Goal: Task Accomplishment & Management: Use online tool/utility

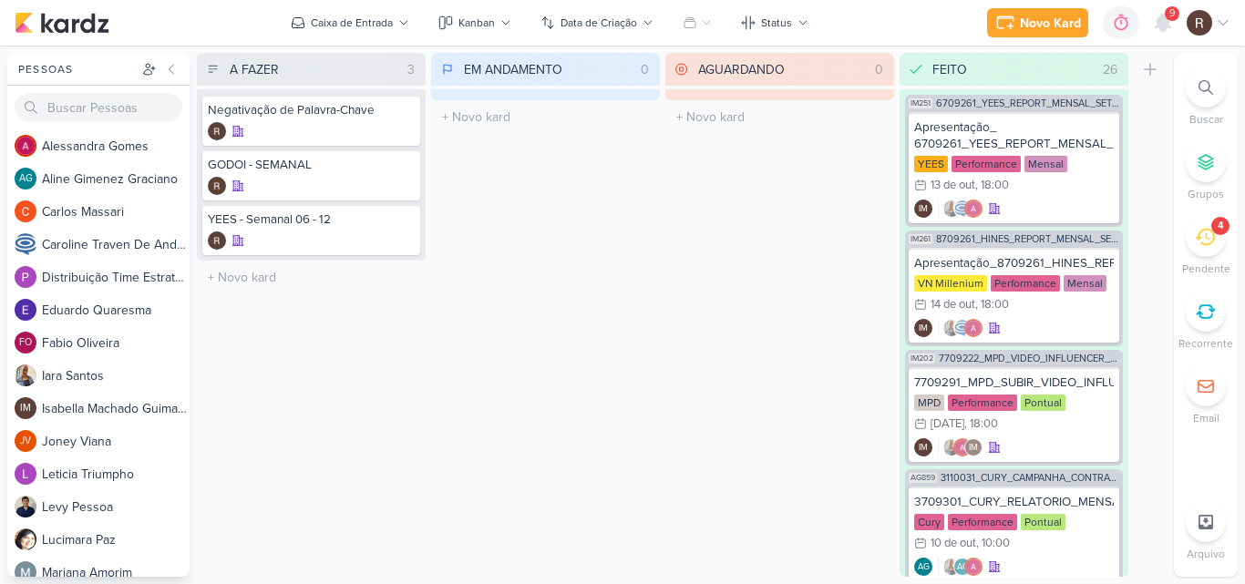
click at [1208, 239] on icon at bounding box center [1204, 237] width 20 height 17
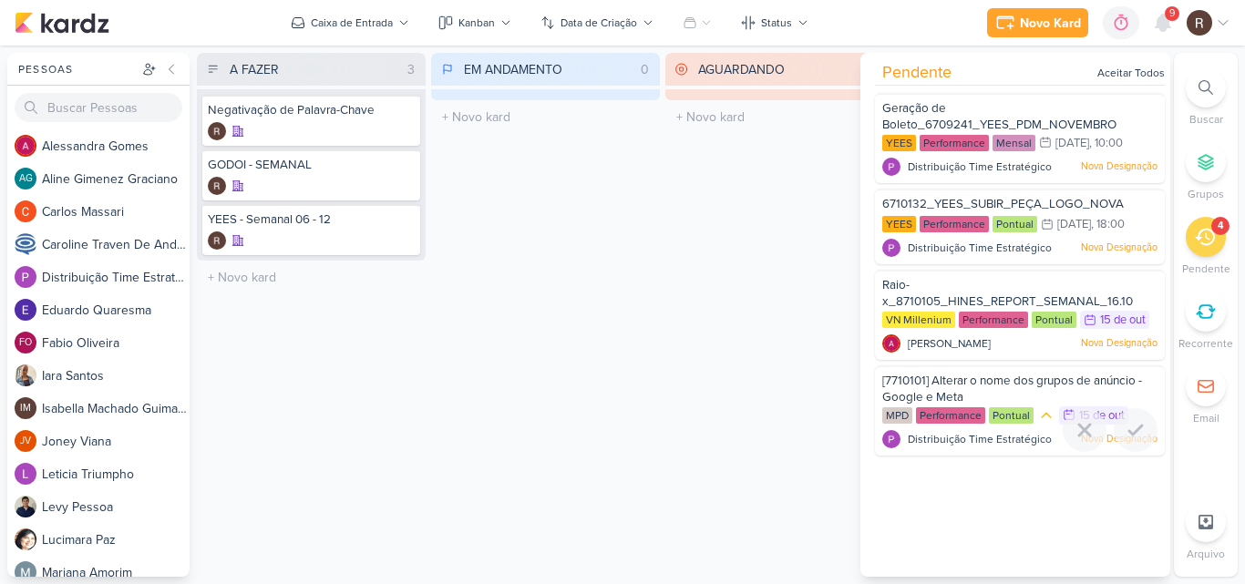
click at [938, 395] on span "[7710101] Alterar o nome dos grupos de anúncio - Google e Meta" at bounding box center [1012, 389] width 260 height 31
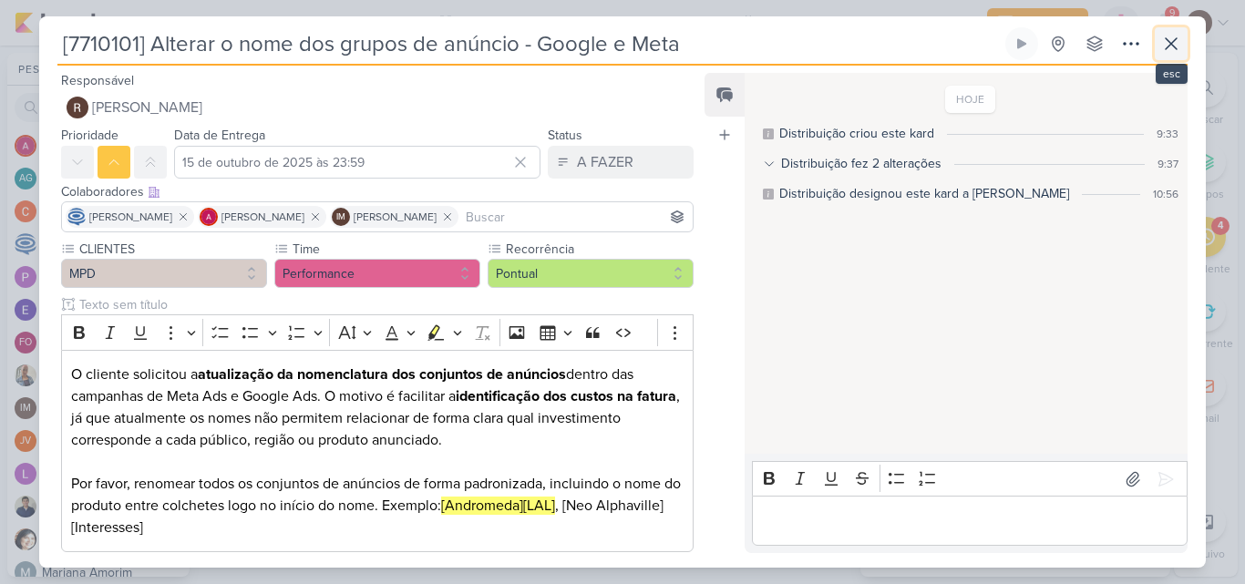
click at [1166, 46] on icon at bounding box center [1171, 44] width 22 height 22
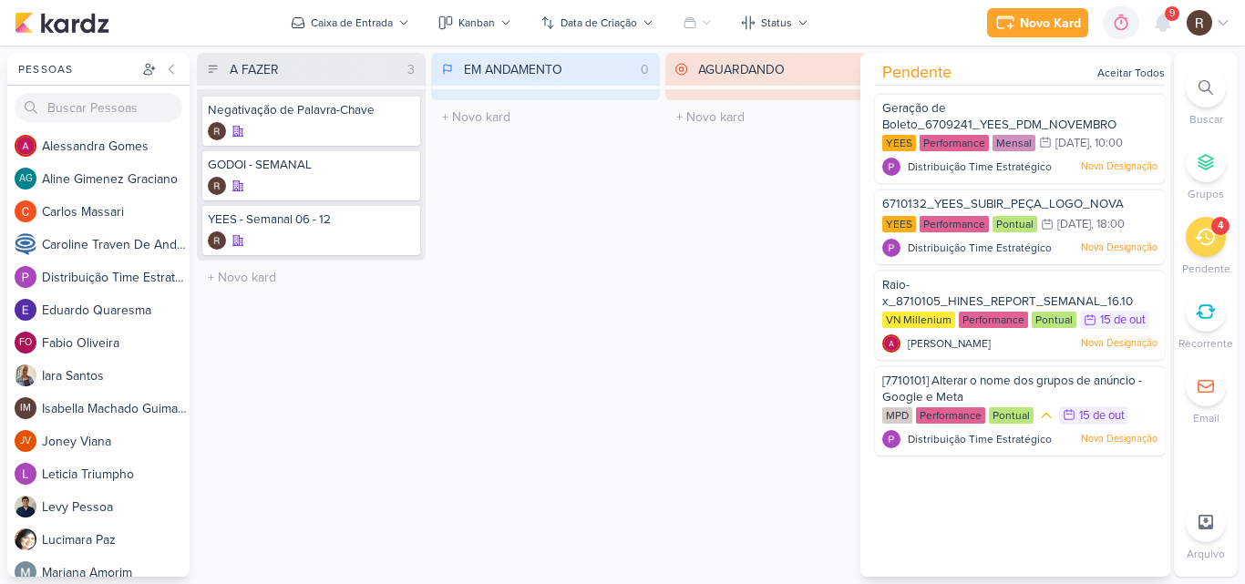
click at [1170, 18] on span "9" at bounding box center [1171, 13] width 5 height 15
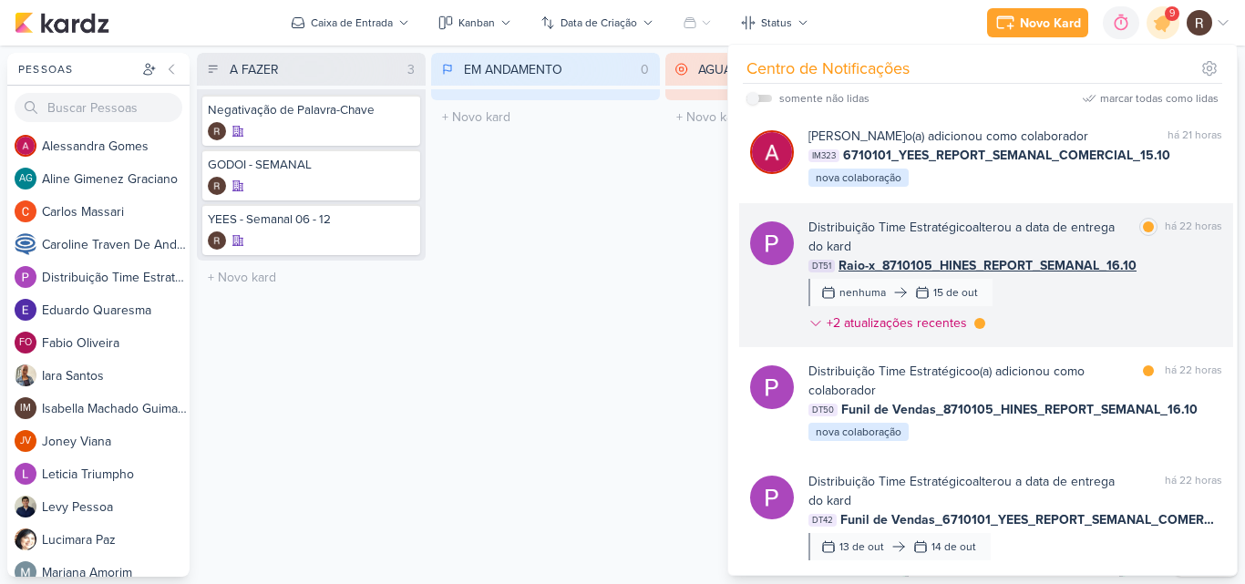
scroll to position [364, 0]
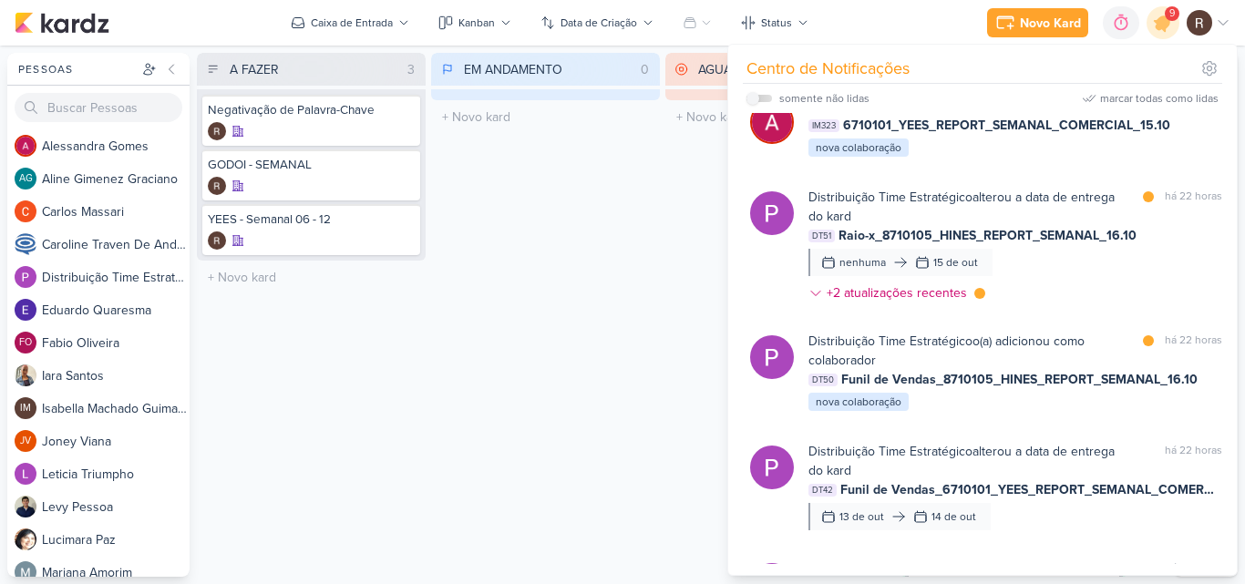
click at [645, 261] on div "EM ANDAMENTO 0 Mover Para Esquerda Mover Para Direita [GEOGRAPHIC_DATA] O títul…" at bounding box center [545, 315] width 229 height 524
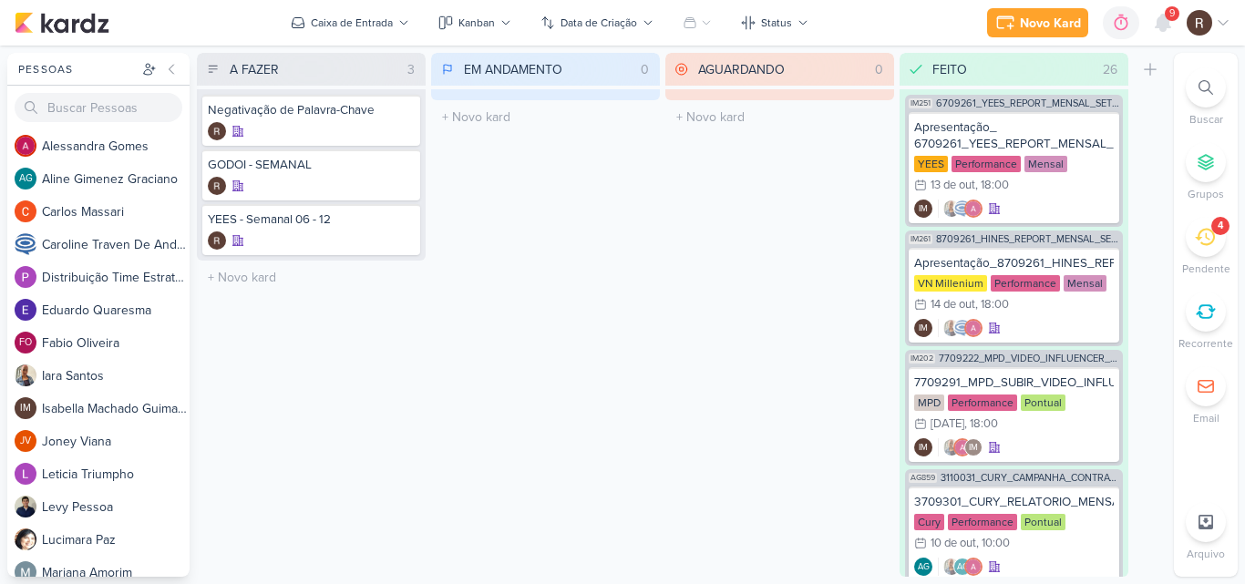
click at [1194, 236] on div "4" at bounding box center [1205, 237] width 40 height 40
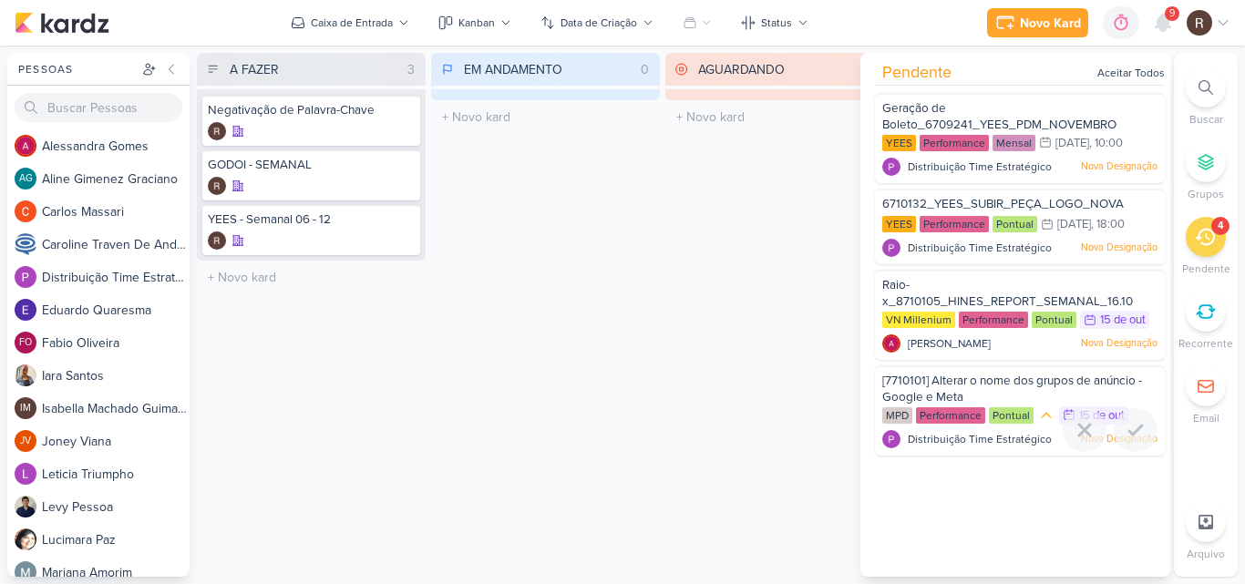
click at [1001, 380] on span "[7710101] Alterar o nome dos grupos de anúncio - Google e Meta" at bounding box center [1012, 389] width 260 height 31
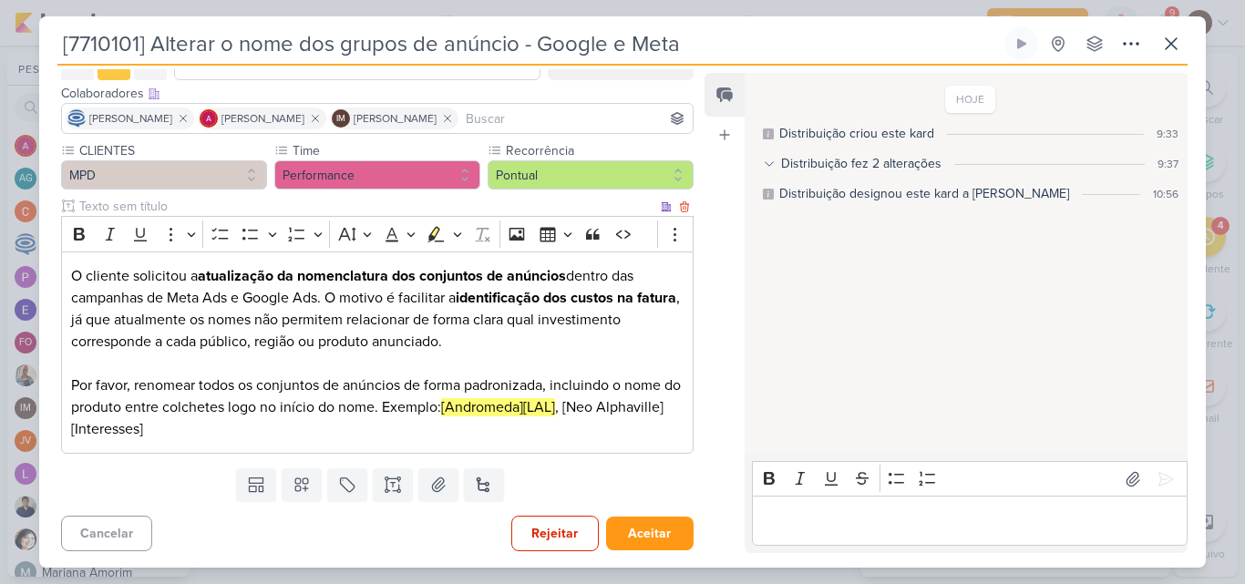
scroll to position [100, 0]
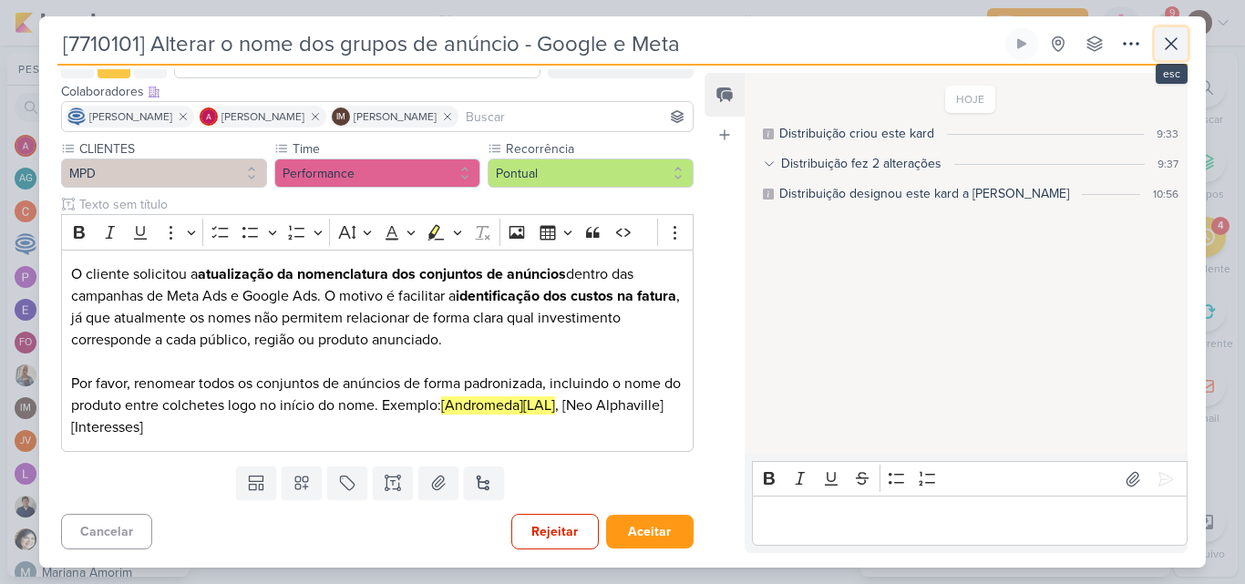
click at [1177, 52] on icon at bounding box center [1171, 44] width 22 height 22
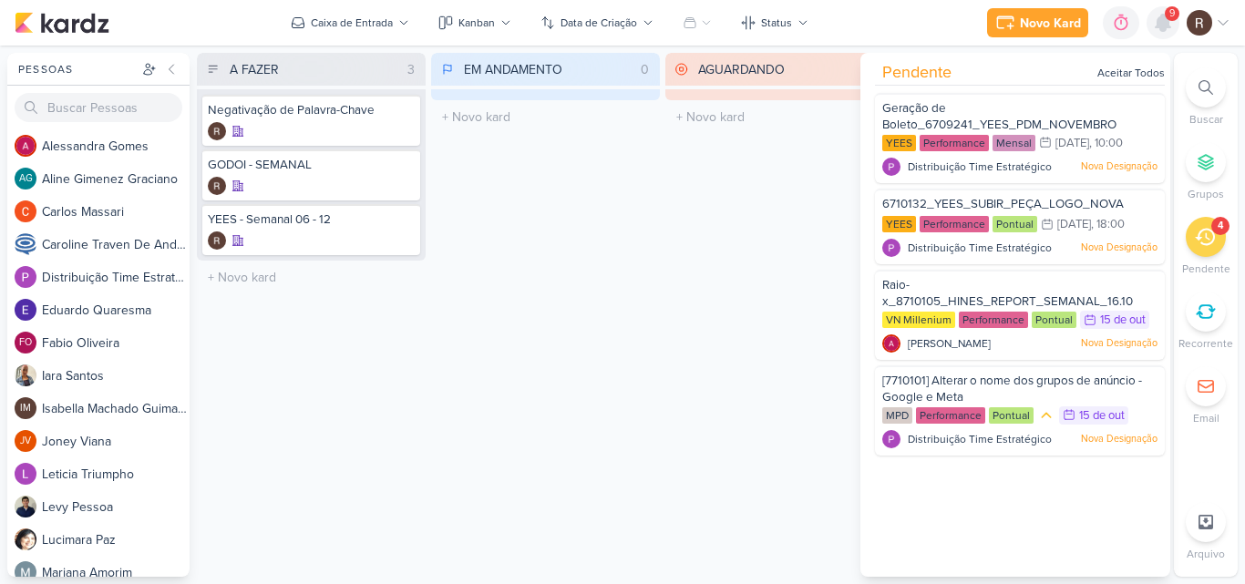
click at [1157, 27] on icon at bounding box center [1162, 23] width 15 height 16
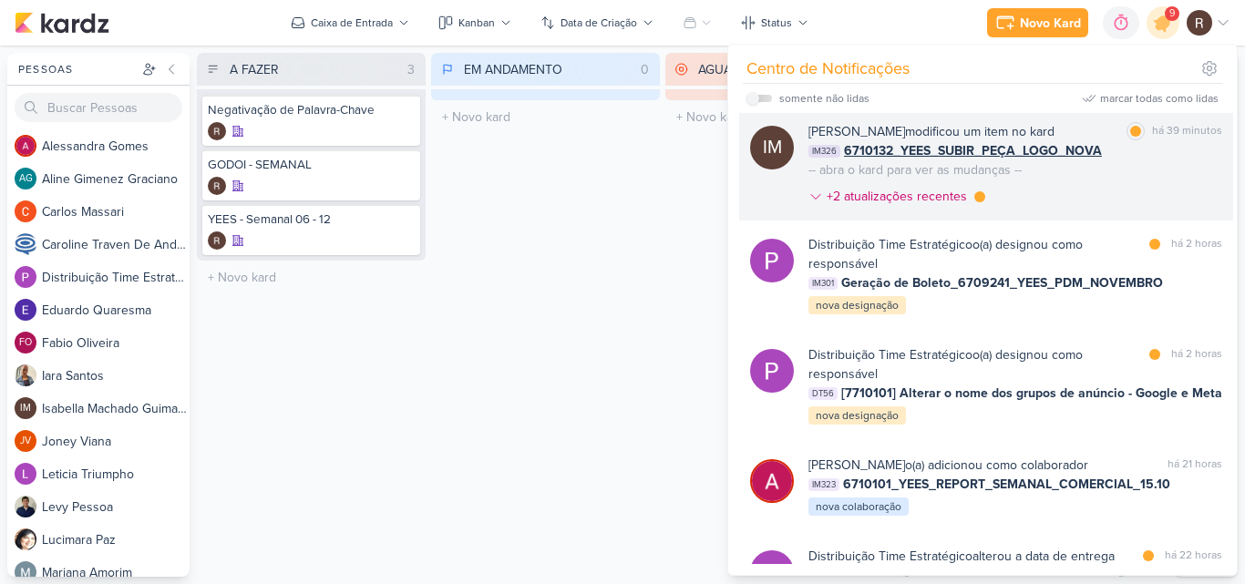
scroll to position [0, 0]
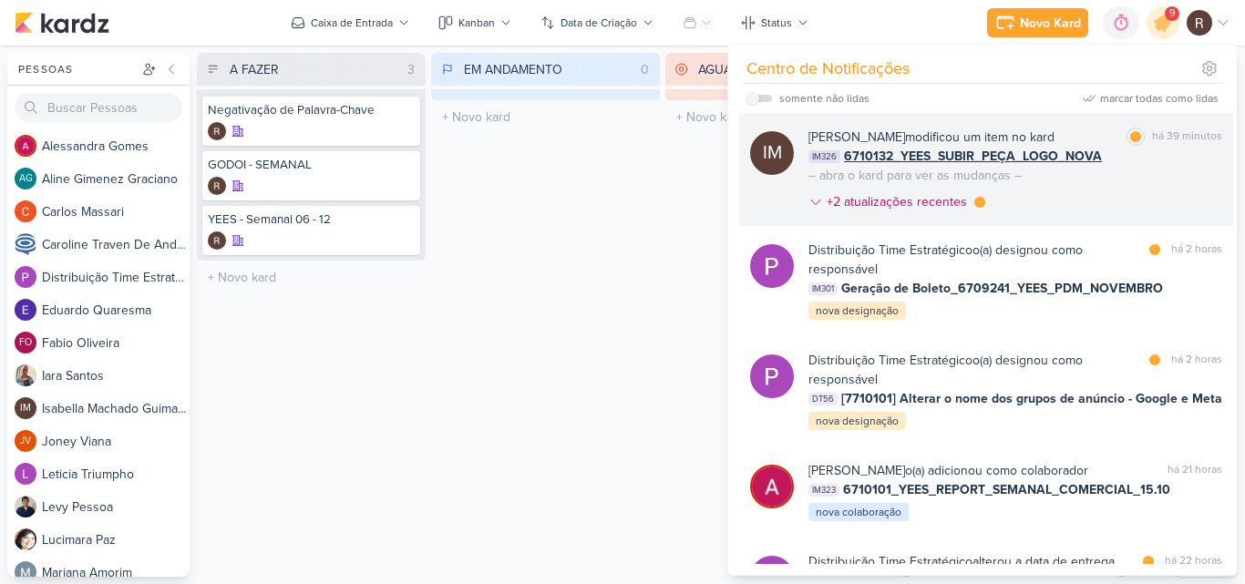
click at [1095, 205] on div "[PERSON_NAME] modificou um item no kard marcar como lida há 39 minutos IM326 67…" at bounding box center [1015, 173] width 414 height 91
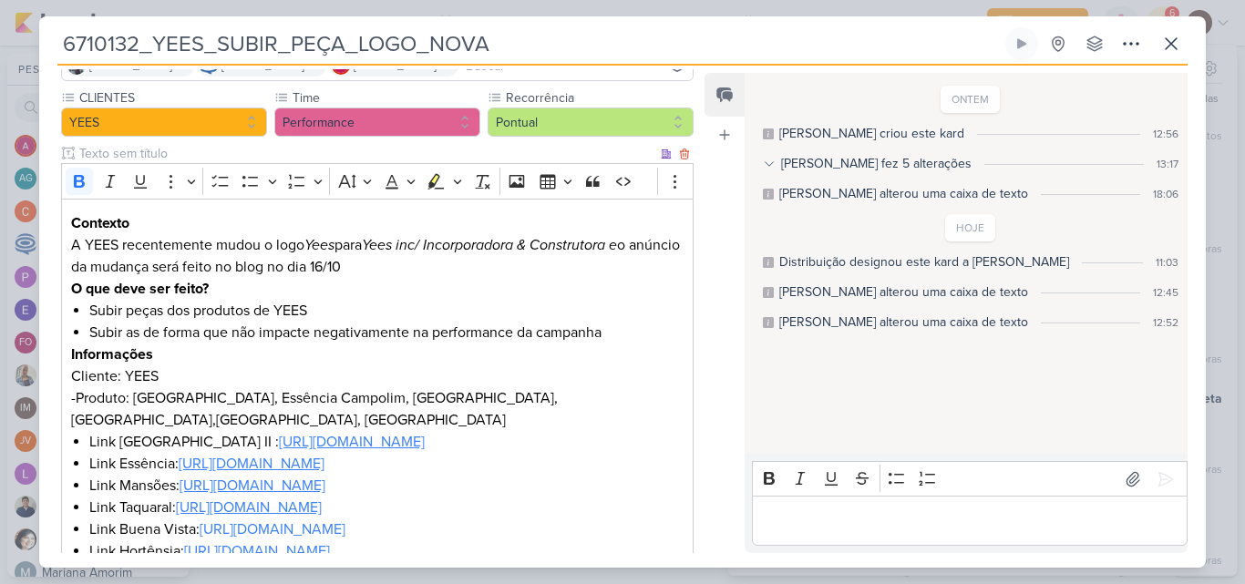
scroll to position [182, 0]
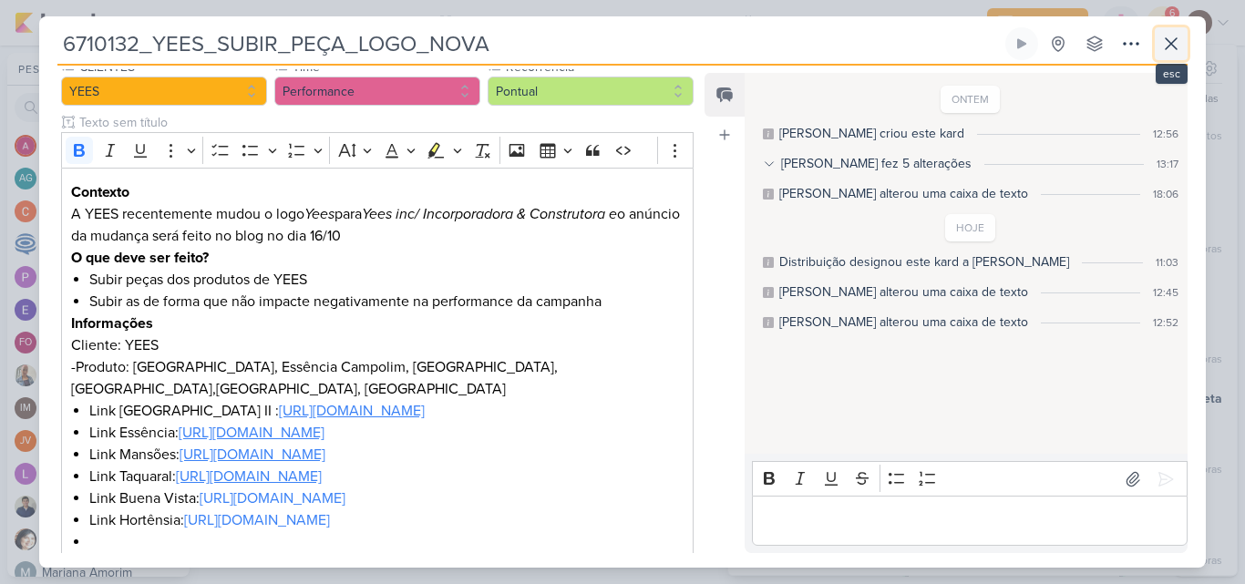
click at [1160, 56] on button at bounding box center [1170, 43] width 33 height 33
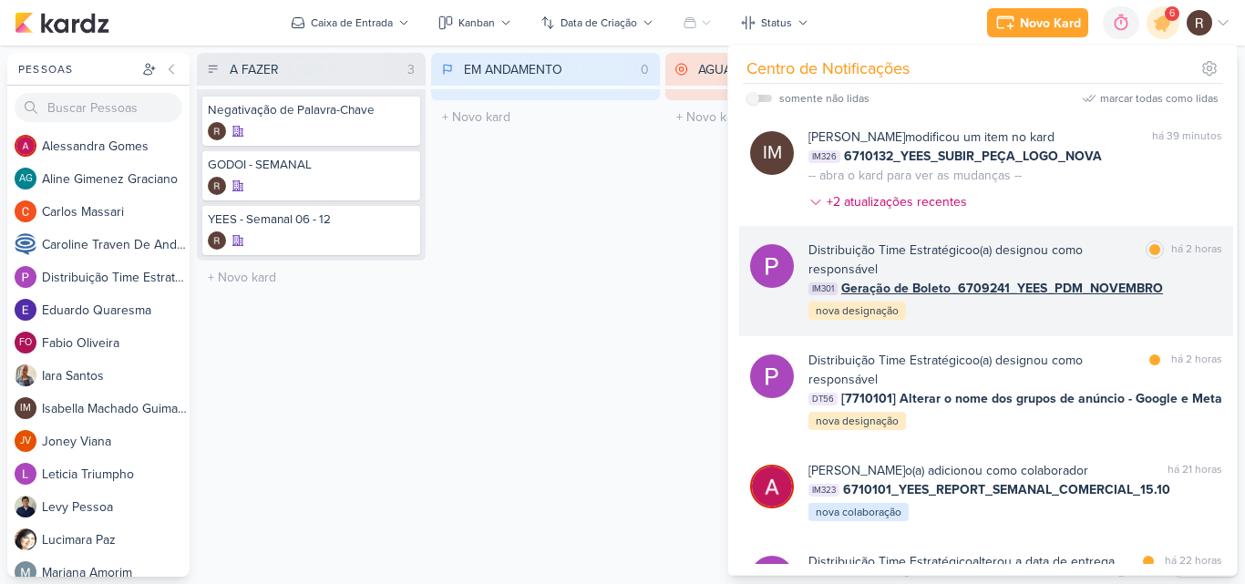
click at [1027, 279] on div "Distribuição Time Estratégico o(a) designou como responsável" at bounding box center [973, 260] width 330 height 38
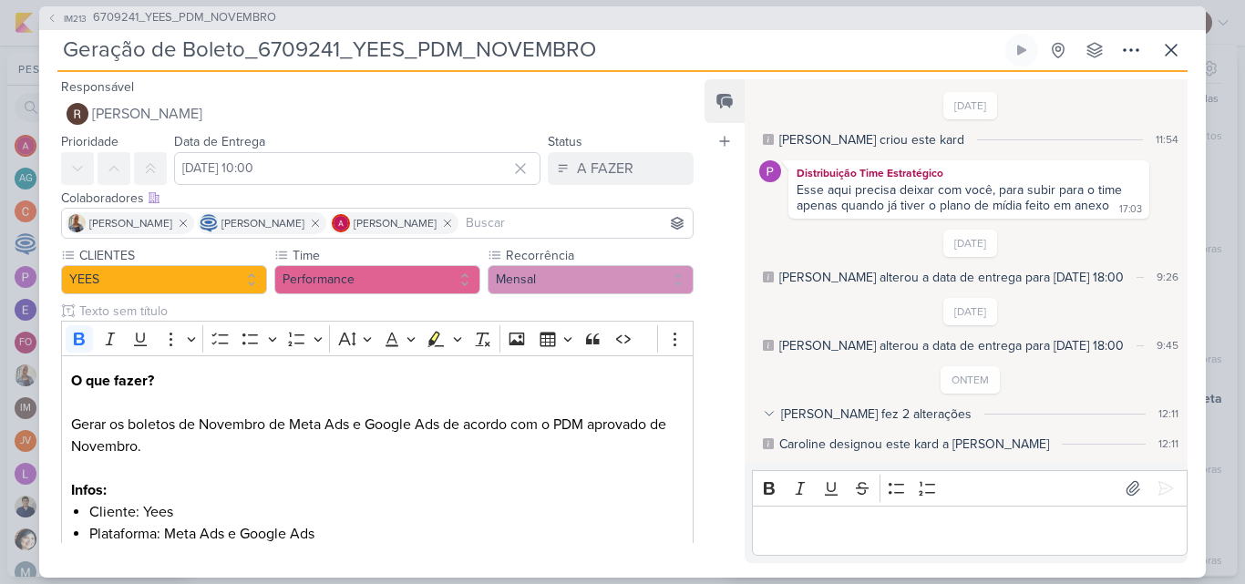
scroll to position [201, 0]
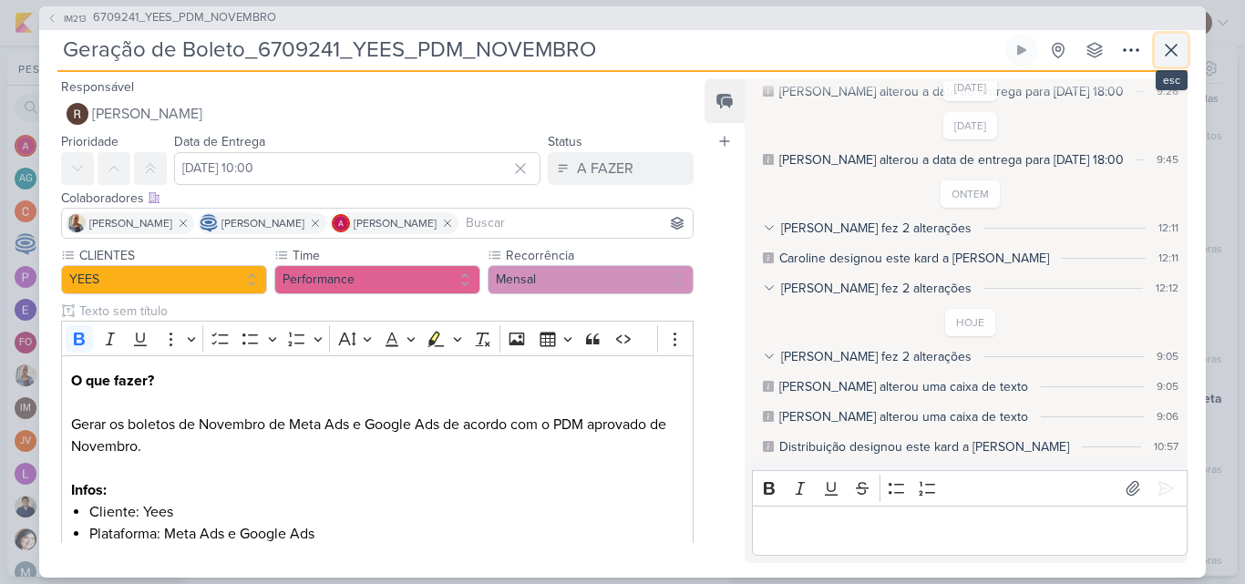
click at [1166, 55] on icon at bounding box center [1170, 50] width 11 height 11
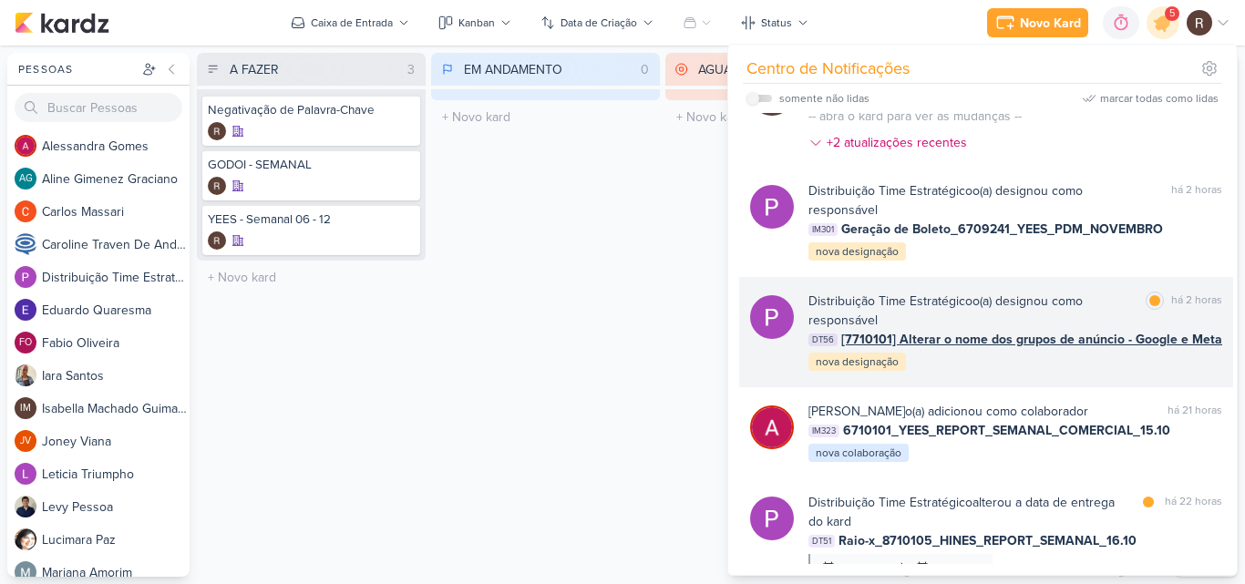
scroll to position [91, 0]
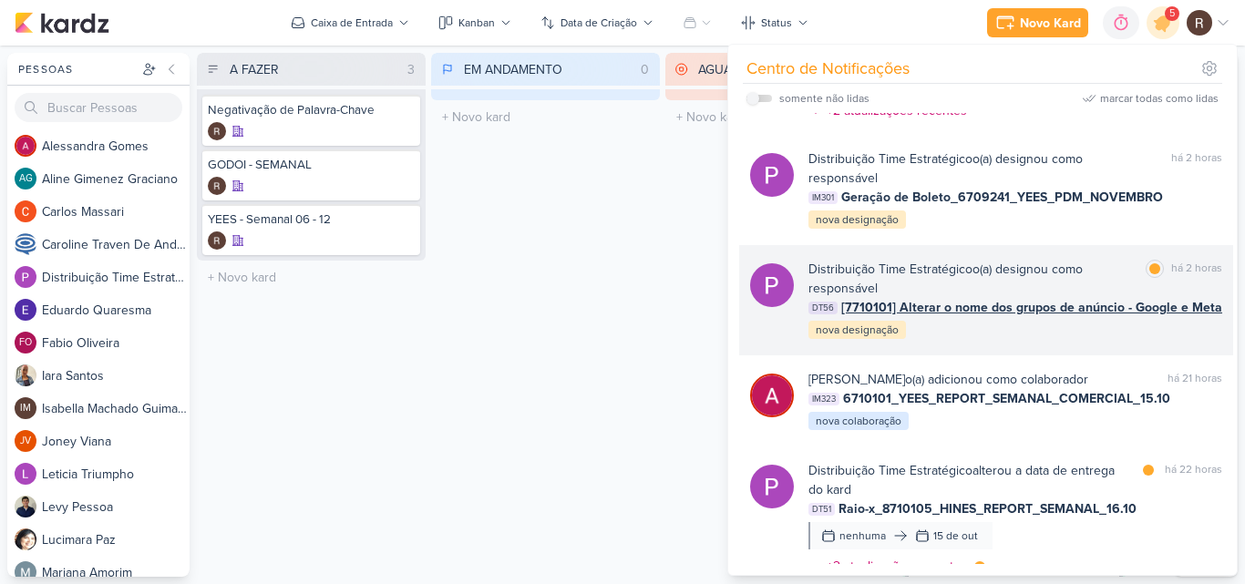
click at [1071, 298] on div "Distribuição Time Estratégico o(a) designou como responsável" at bounding box center [973, 279] width 330 height 38
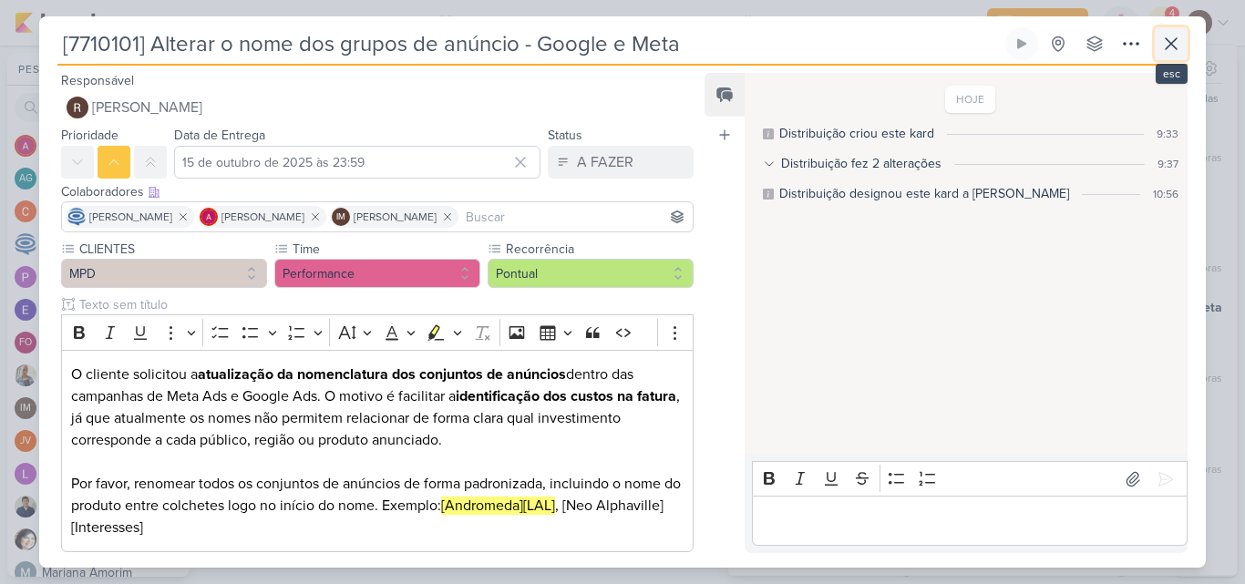
click at [1177, 46] on icon at bounding box center [1171, 44] width 22 height 22
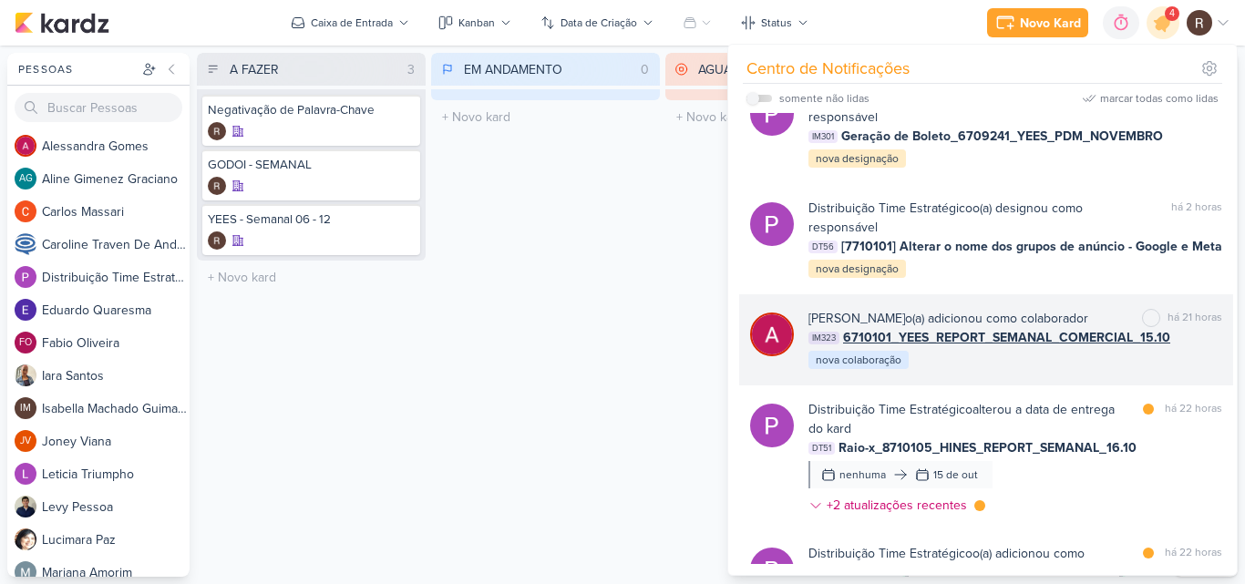
scroll to position [182, 0]
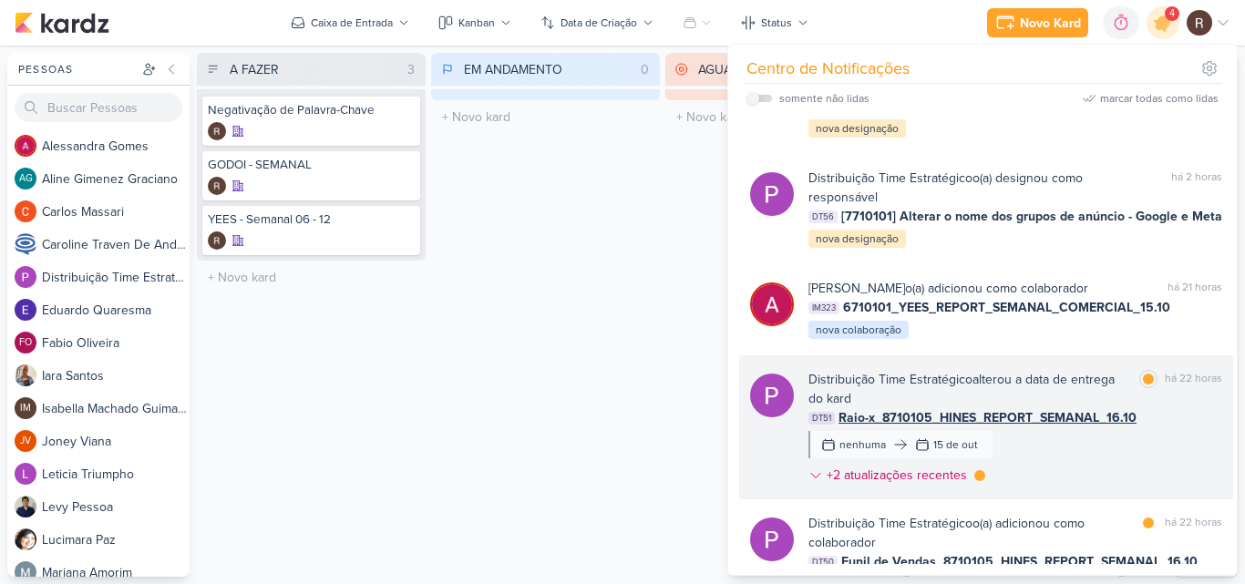
click at [1036, 397] on div "Distribuição Time Estratégico alterou a data de entrega do kard" at bounding box center [969, 389] width 323 height 38
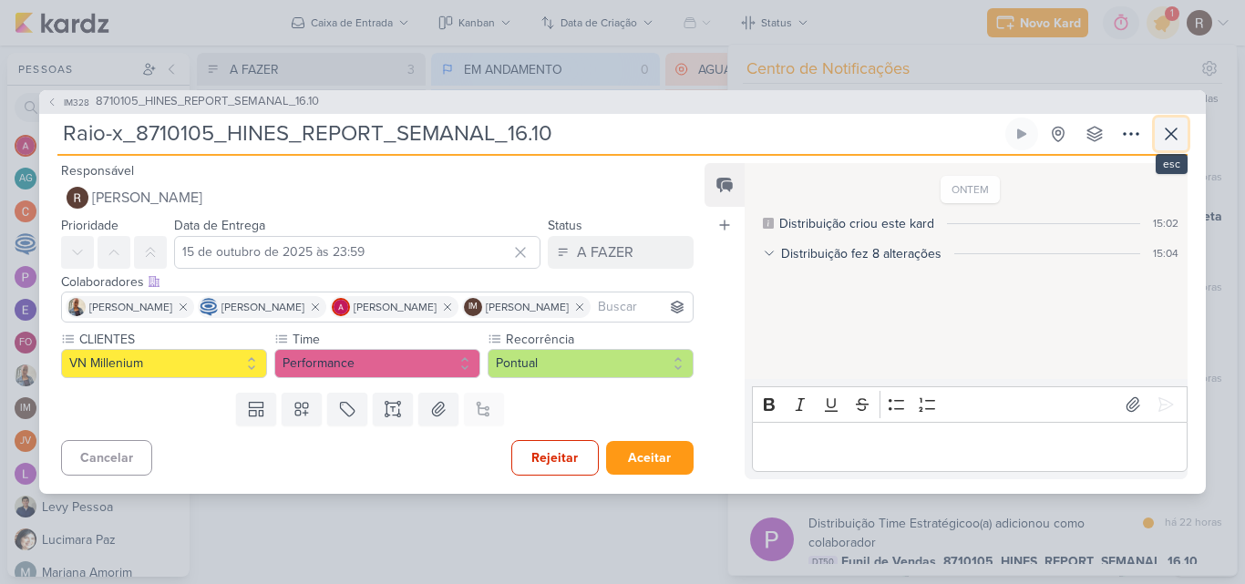
click at [1173, 123] on icon at bounding box center [1171, 134] width 22 height 22
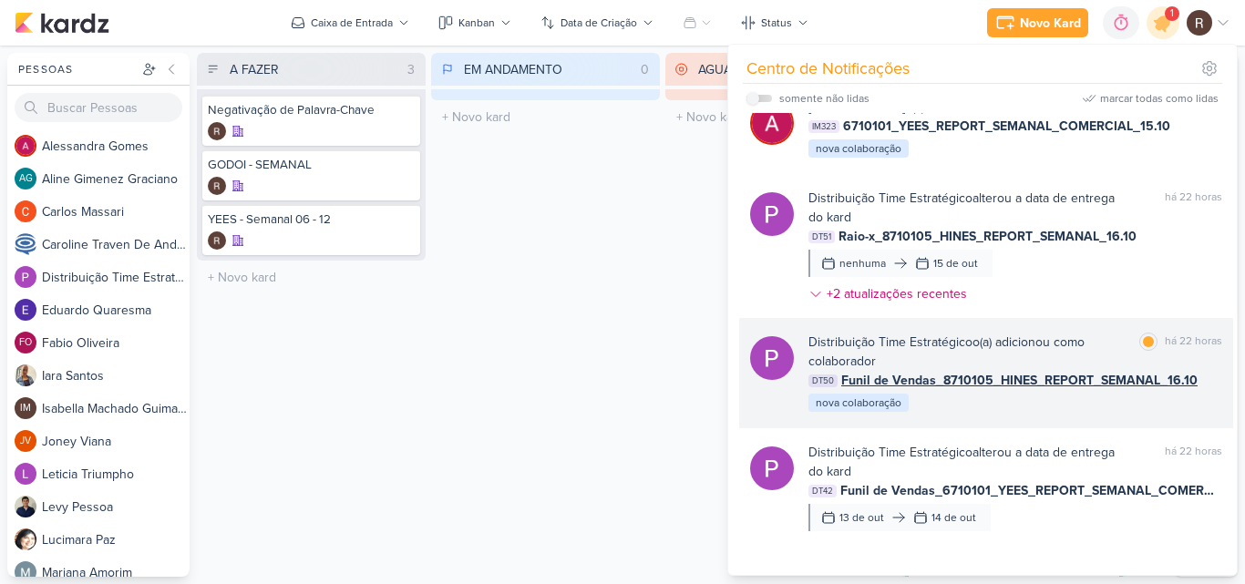
scroll to position [364, 0]
click at [1061, 370] on div "Distribuição Time Estratégico o(a) adicionou como colaborador" at bounding box center [969, 351] width 323 height 38
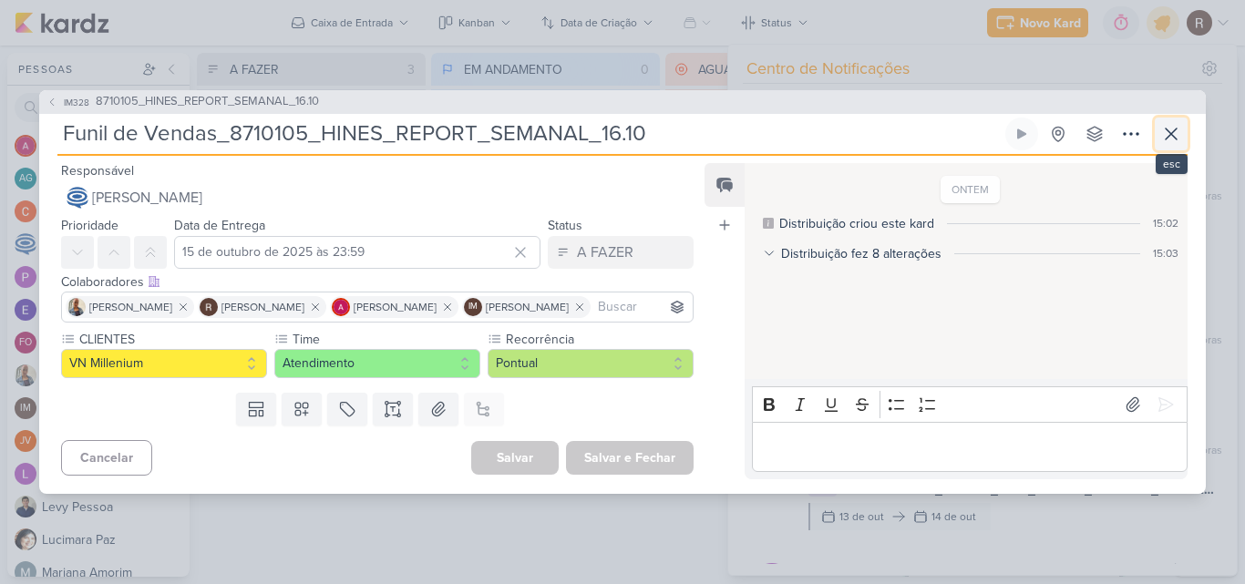
click at [1168, 126] on icon at bounding box center [1171, 134] width 22 height 22
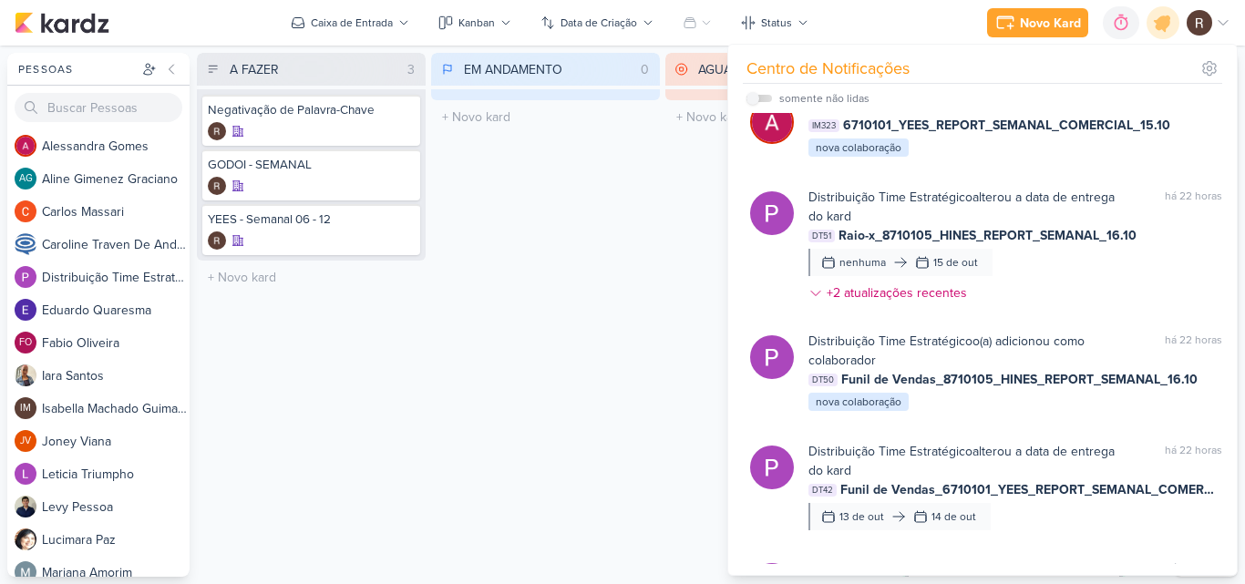
click at [563, 316] on div "EM ANDAMENTO 0 Mover Para Esquerda Mover Para Direita [GEOGRAPHIC_DATA] O títul…" at bounding box center [545, 315] width 229 height 524
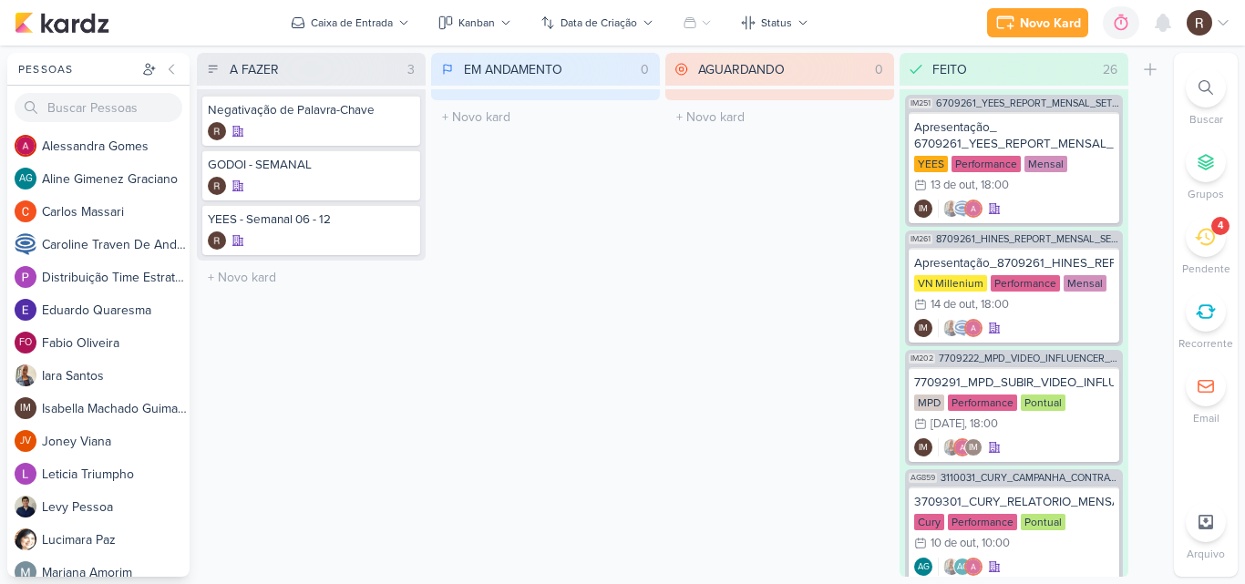
click at [1204, 243] on icon at bounding box center [1204, 237] width 20 height 17
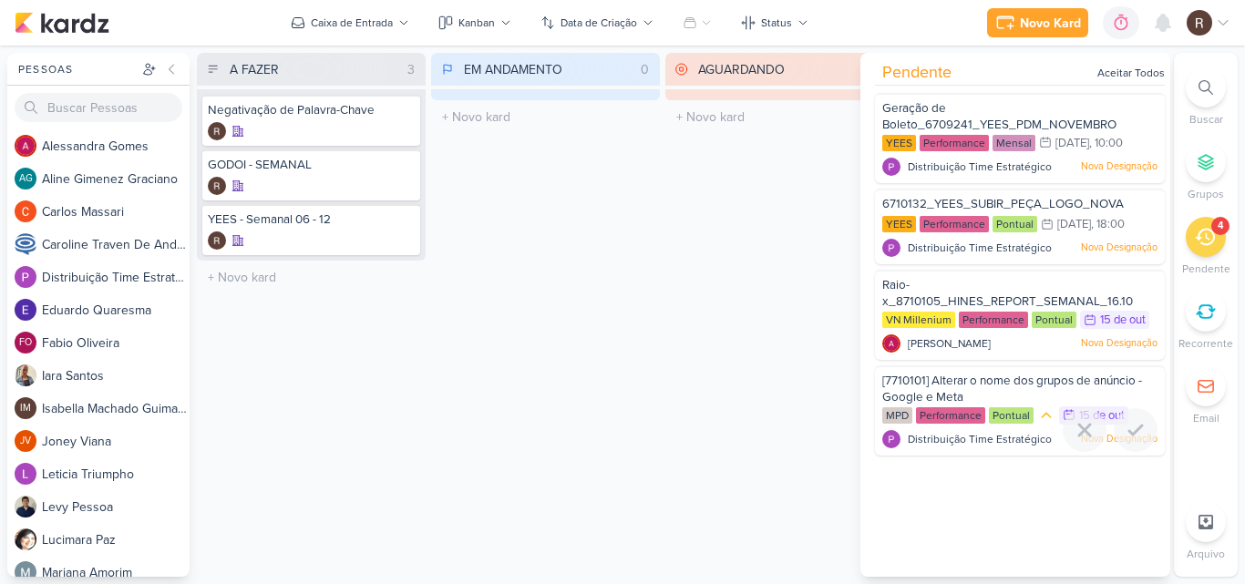
click at [1002, 390] on div "[7710101] Alterar o nome dos grupos de anúncio - Google e Meta" at bounding box center [1019, 390] width 275 height 34
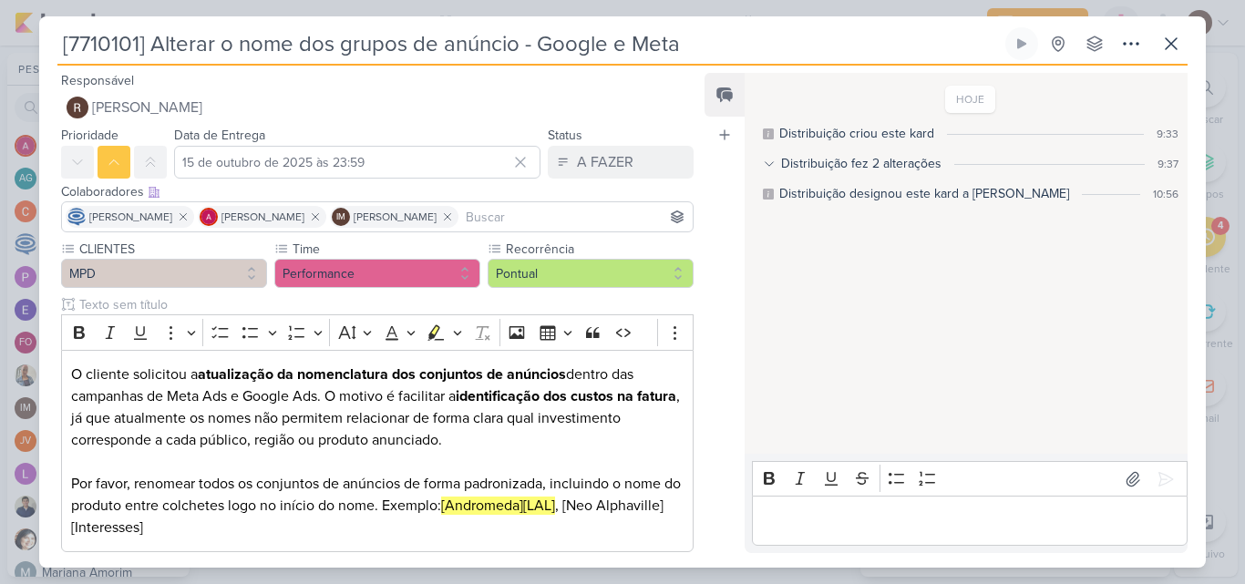
click at [815, 507] on div "Editor editing area: main" at bounding box center [970, 521] width 436 height 50
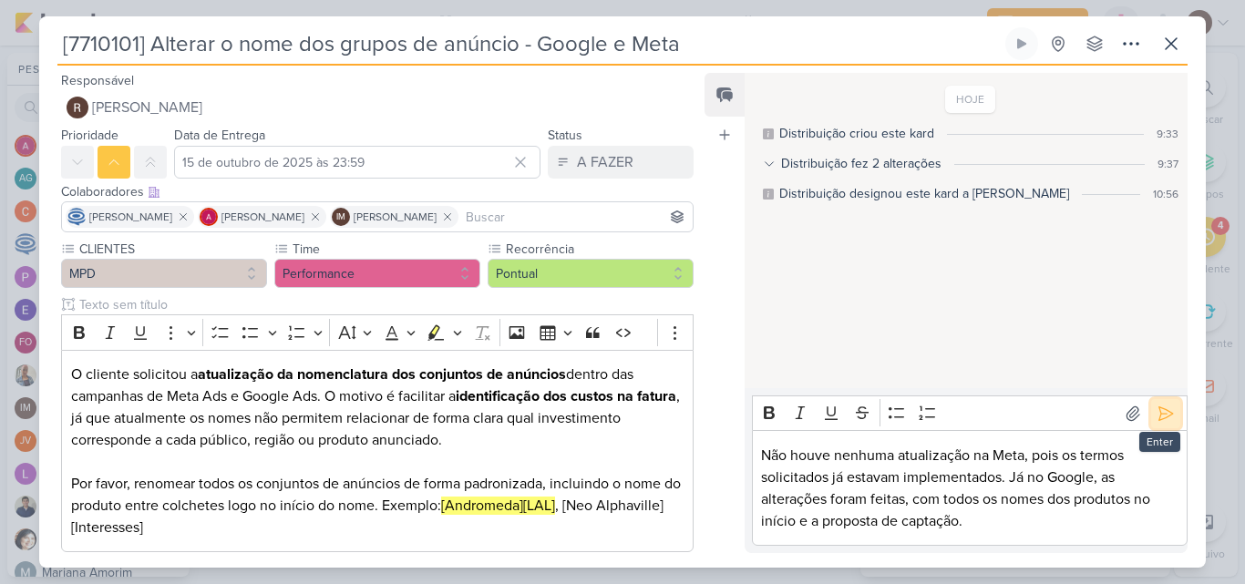
click at [1164, 412] on icon at bounding box center [1165, 414] width 18 height 18
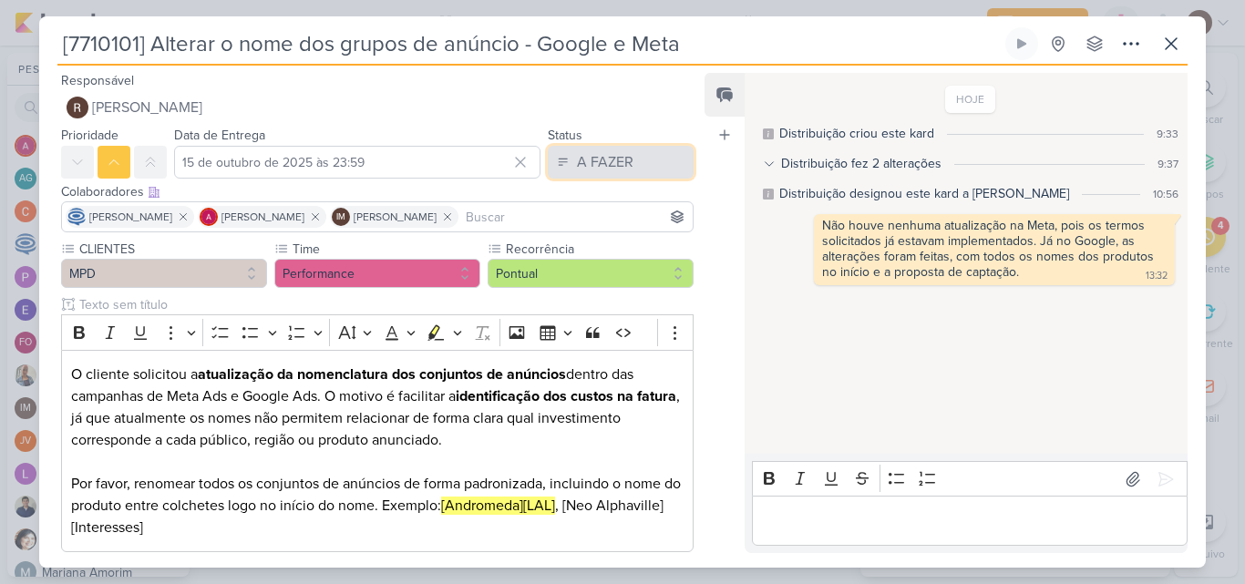
click at [628, 171] on button "A FAZER" at bounding box center [621, 162] width 146 height 33
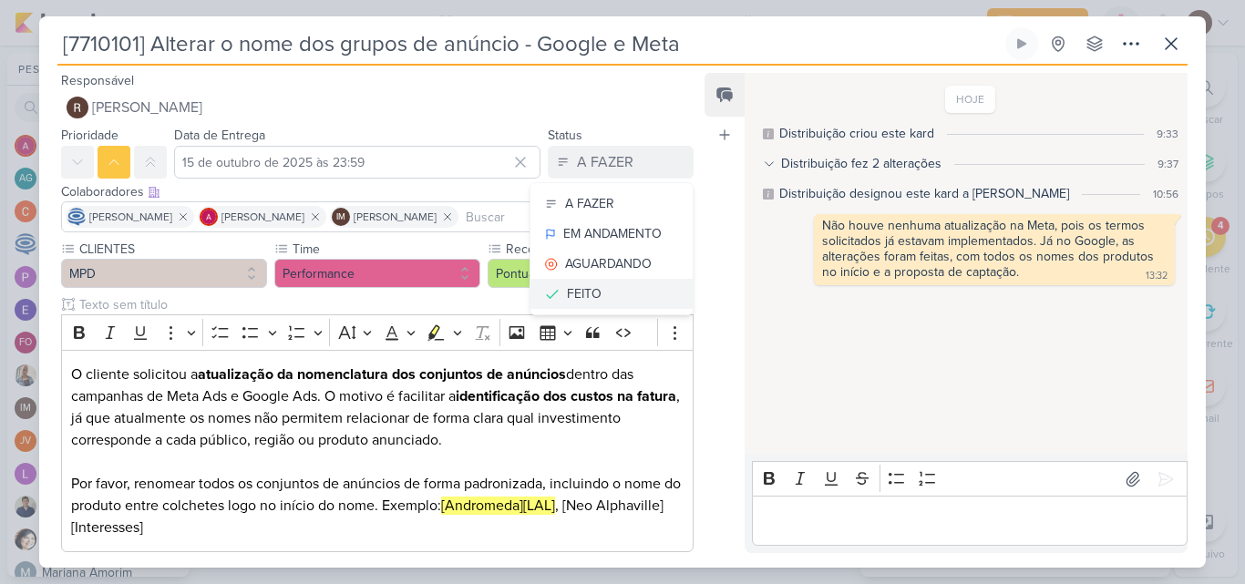
click at [569, 292] on div "FEITO" at bounding box center [584, 293] width 35 height 19
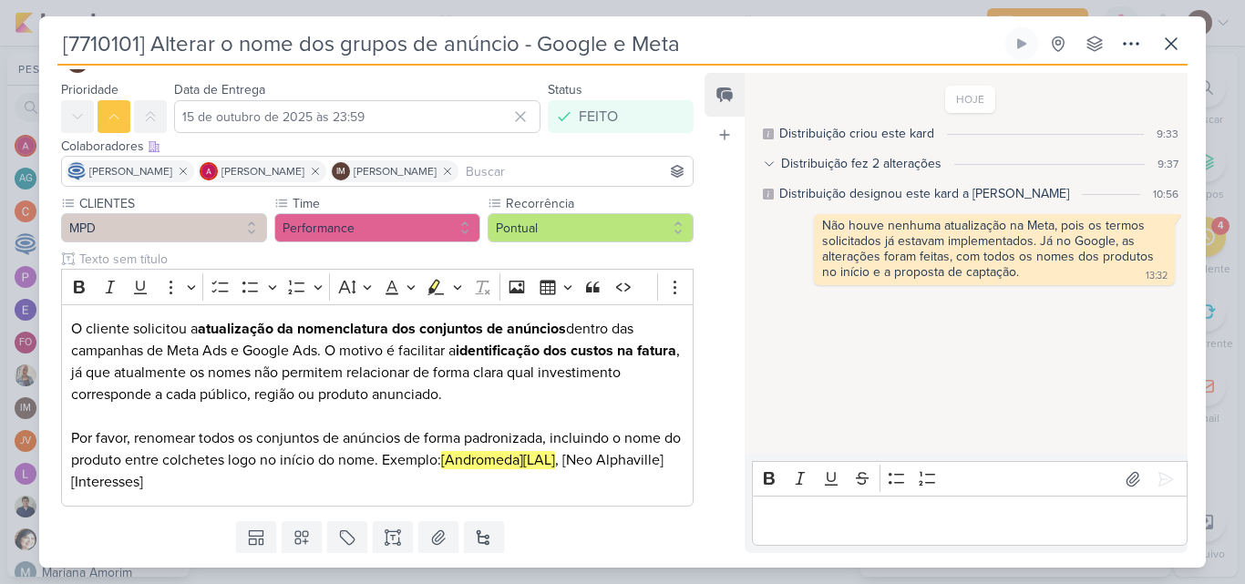
scroll to position [100, 0]
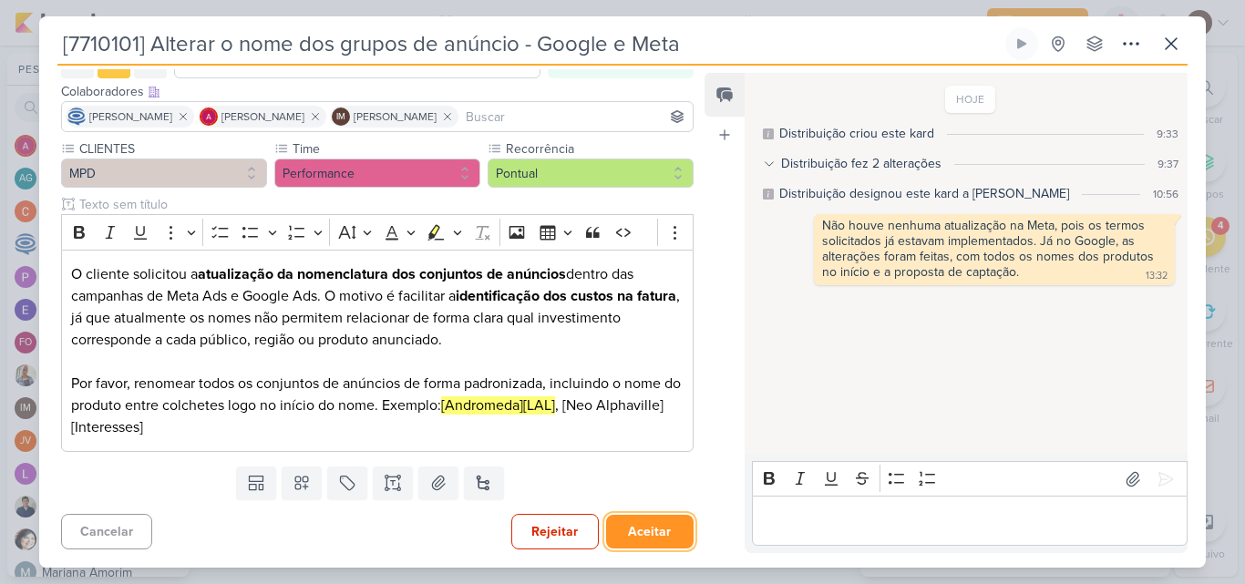
click at [636, 531] on button "Aceitar" at bounding box center [649, 532] width 87 height 34
click at [623, 526] on button "Salvar e Fechar" at bounding box center [630, 532] width 128 height 34
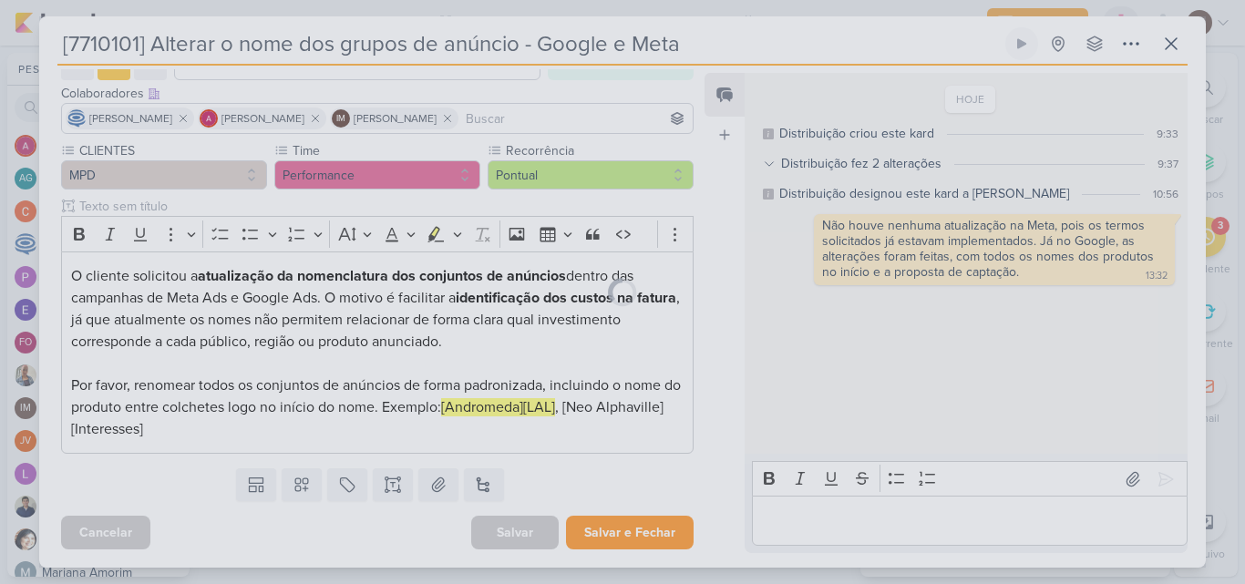
scroll to position [98, 0]
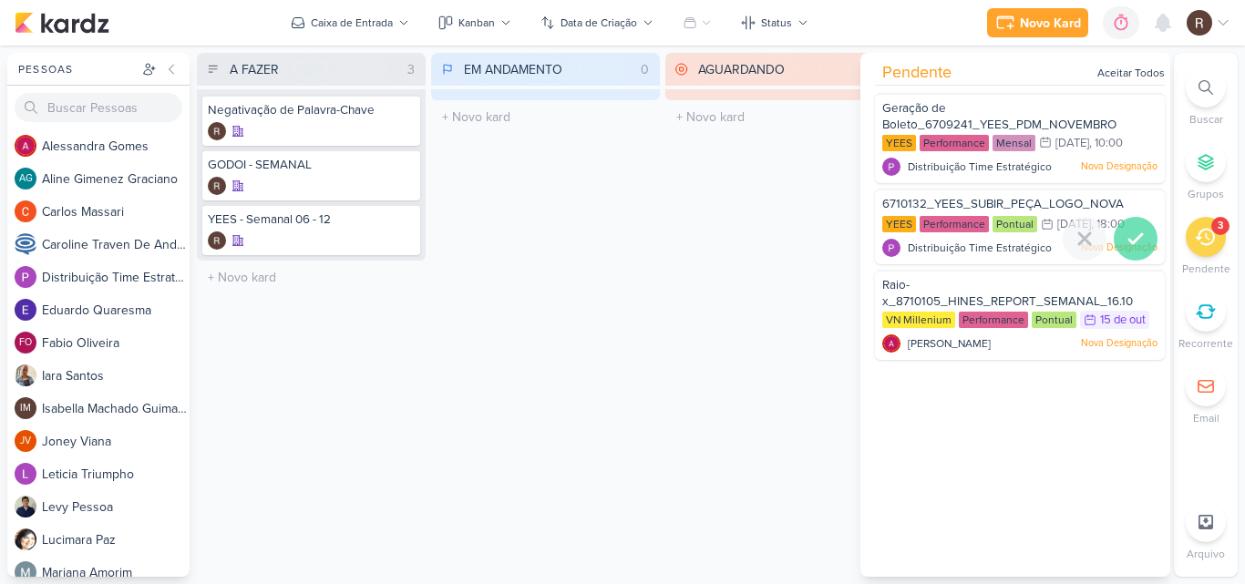
click at [1124, 245] on icon at bounding box center [1135, 239] width 22 height 22
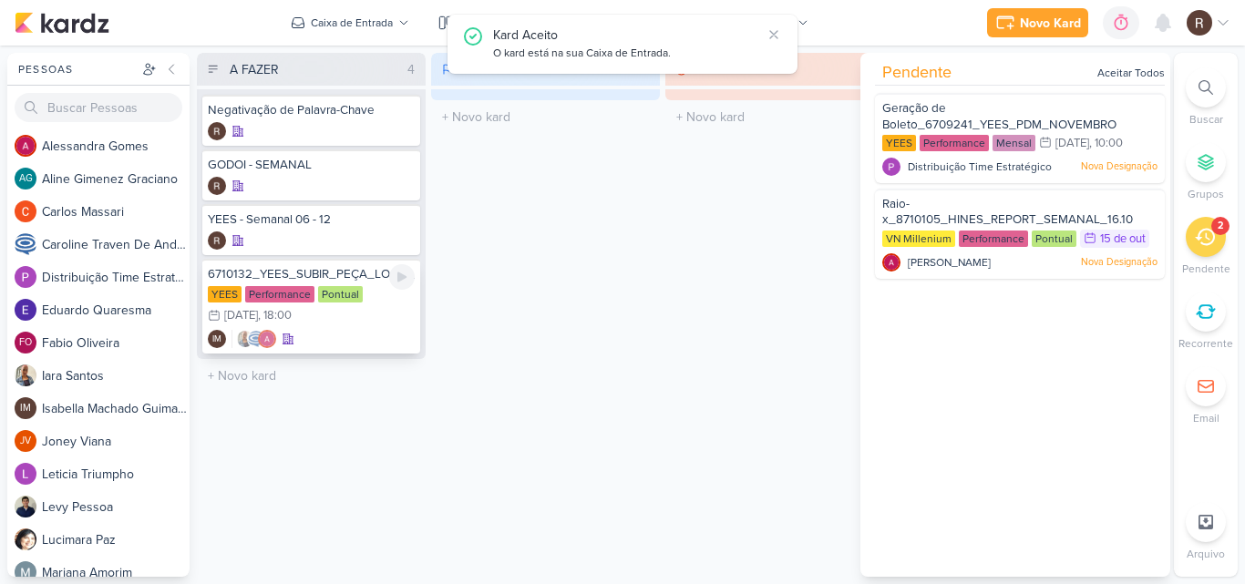
click at [334, 323] on div "YEES Performance Pontual 16/10 [DATE] 18:00" at bounding box center [311, 306] width 207 height 40
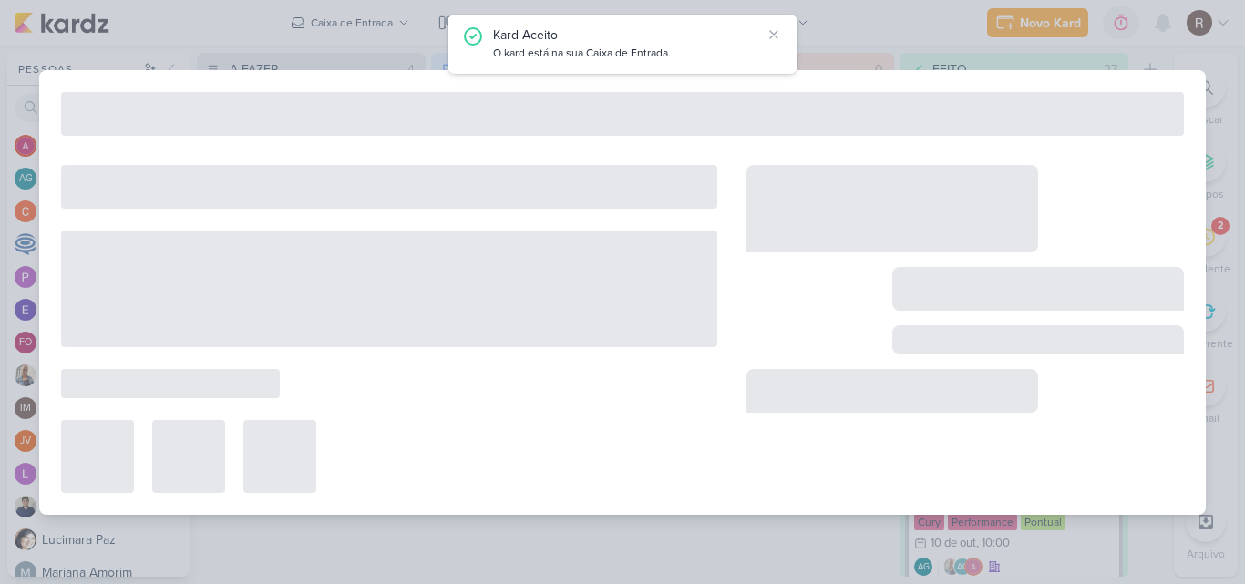
type input "6710132_YEES_SUBIR_PEÇA_LOGO_NOVA"
type input "[DATE] 18:00"
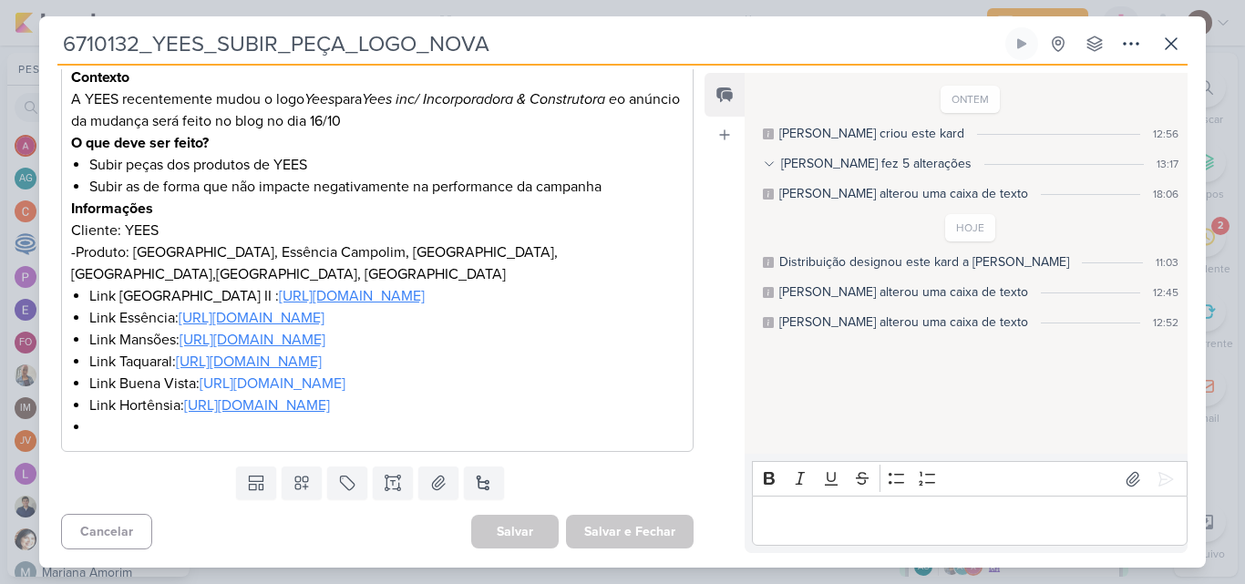
scroll to position [384, 0]
click at [102, 432] on li "Editor editing area: main" at bounding box center [386, 427] width 594 height 22
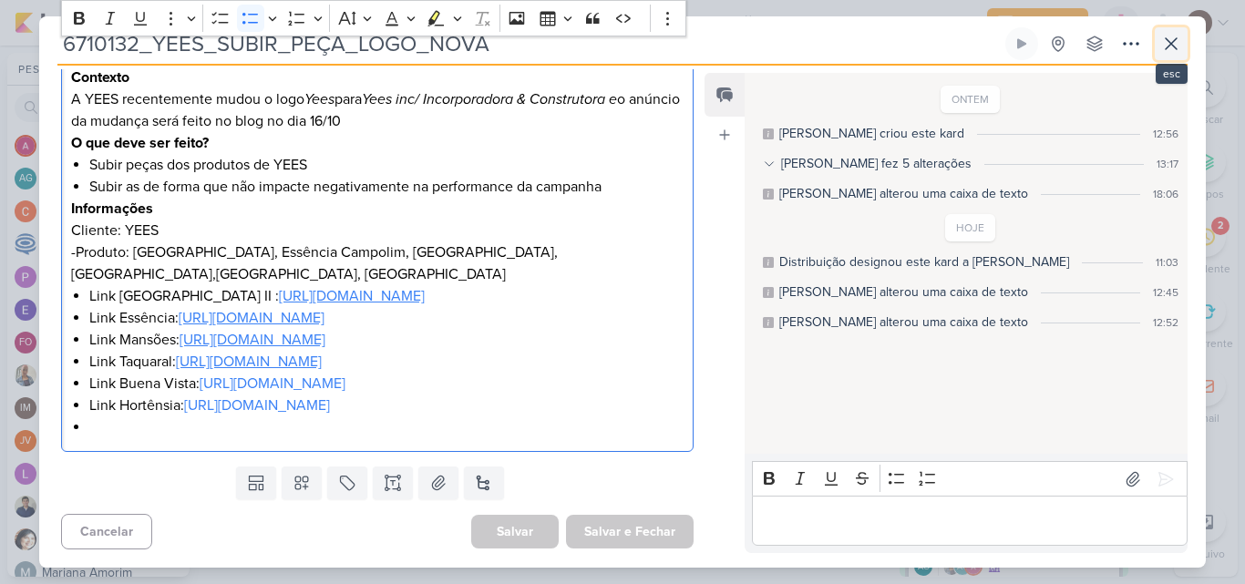
click at [1160, 42] on icon at bounding box center [1171, 44] width 22 height 22
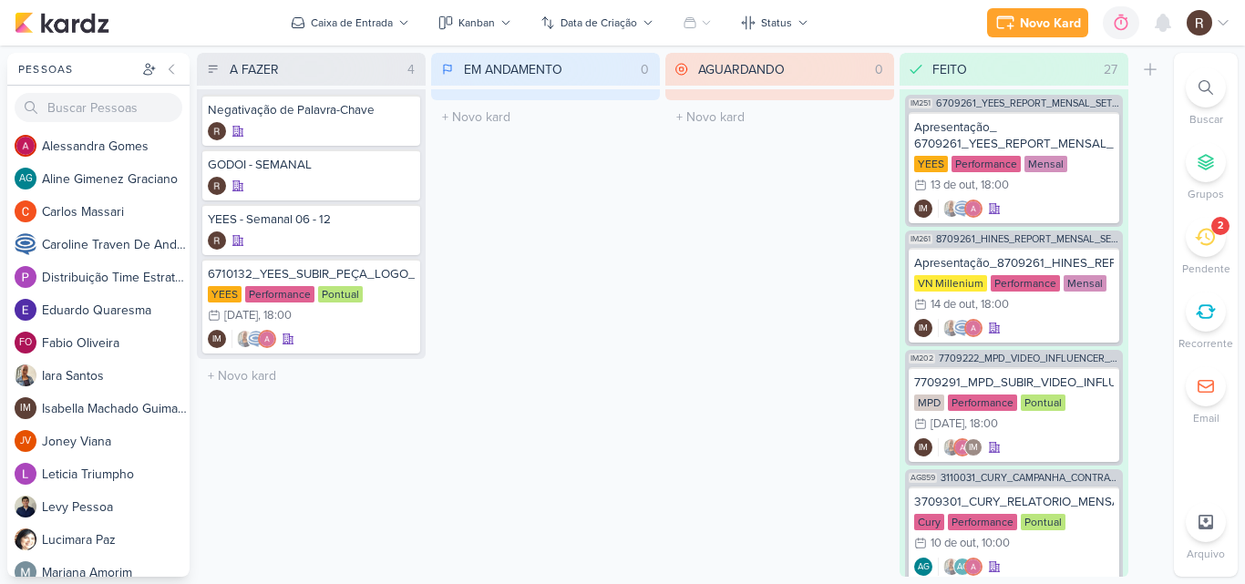
click at [1203, 244] on icon at bounding box center [1204, 237] width 20 height 17
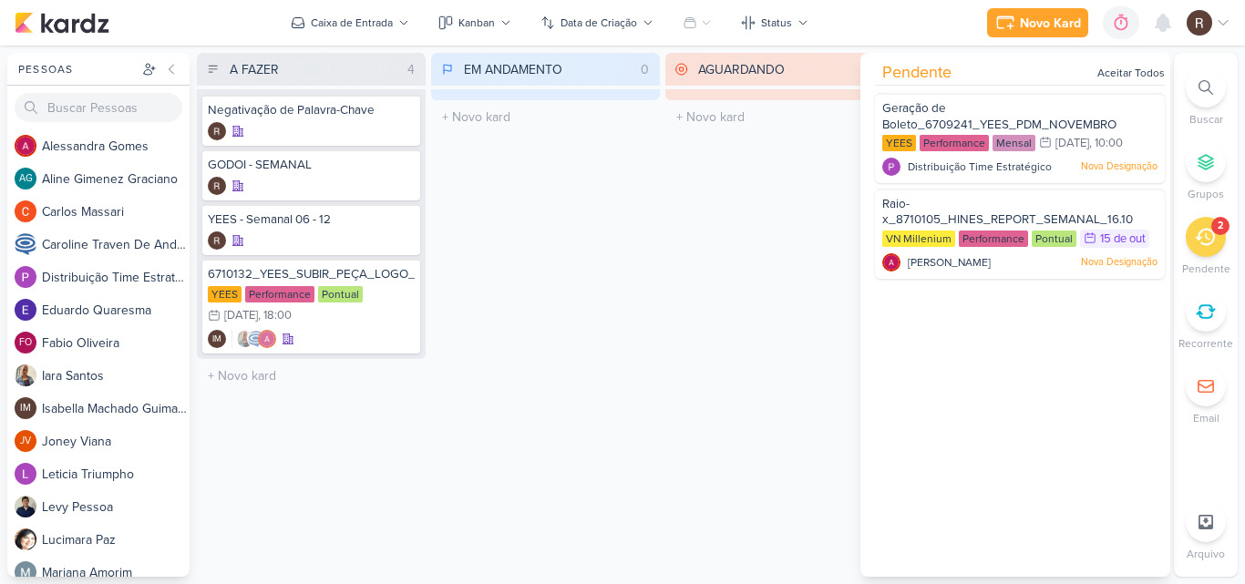
click at [738, 247] on div "AGUARDANDO 0 Mover Para Esquerda Mover Para Direita [GEOGRAPHIC_DATA] O título …" at bounding box center [779, 315] width 229 height 524
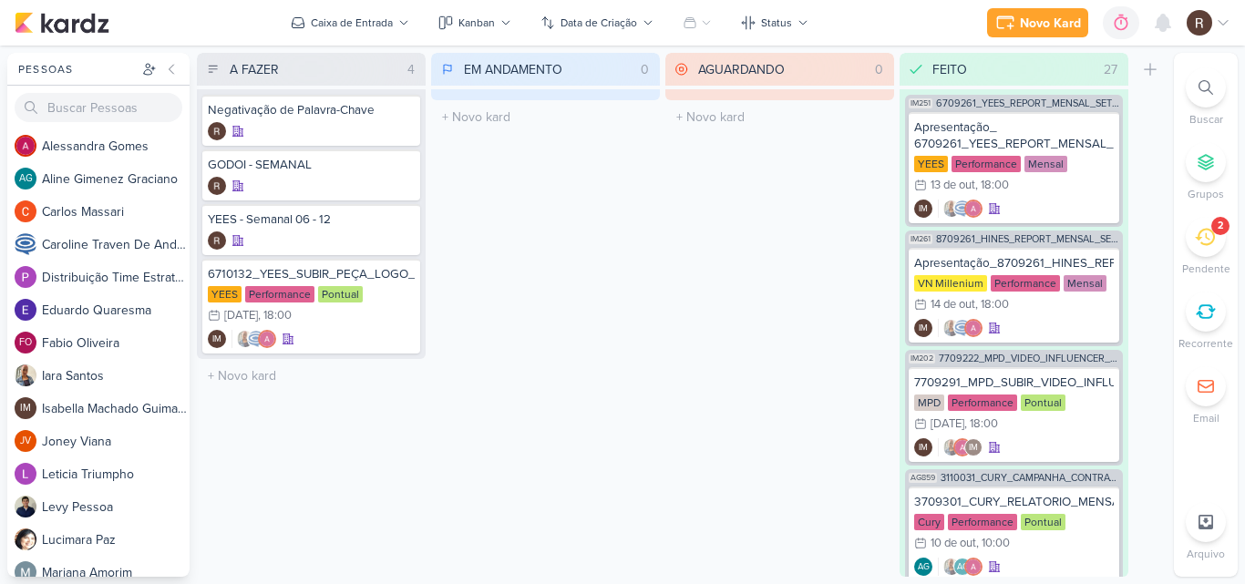
click at [1191, 234] on div "2" at bounding box center [1205, 237] width 40 height 40
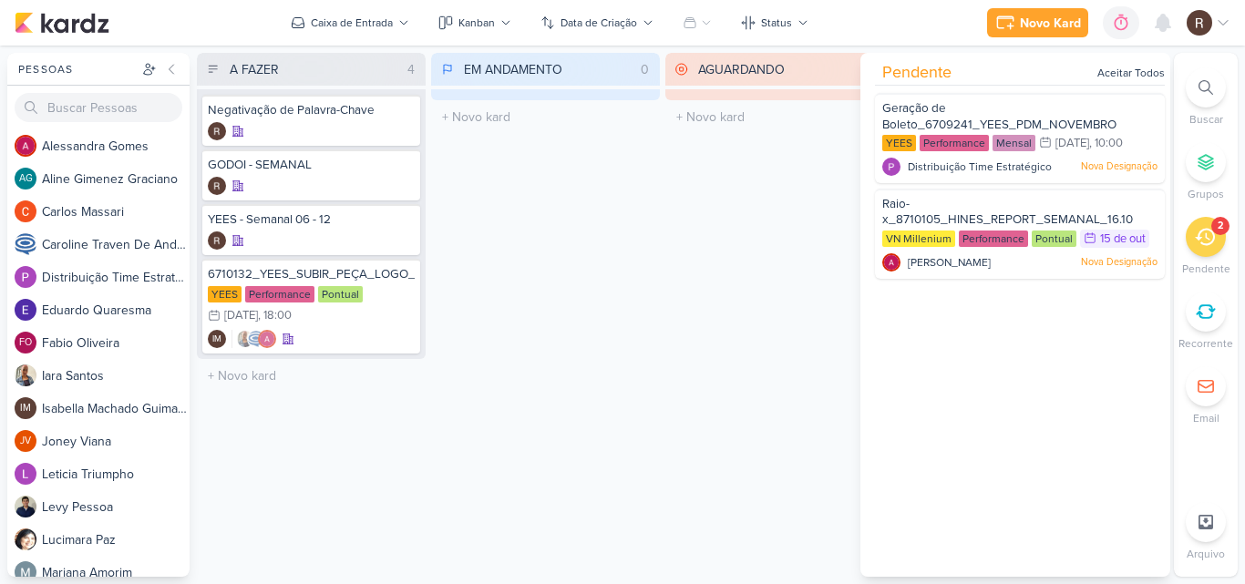
click at [519, 282] on div "EM ANDAMENTO 0 Mover Para Esquerda Mover Para Direita [GEOGRAPHIC_DATA] O títul…" at bounding box center [545, 315] width 229 height 524
